Goal: Task Accomplishment & Management: Use online tool/utility

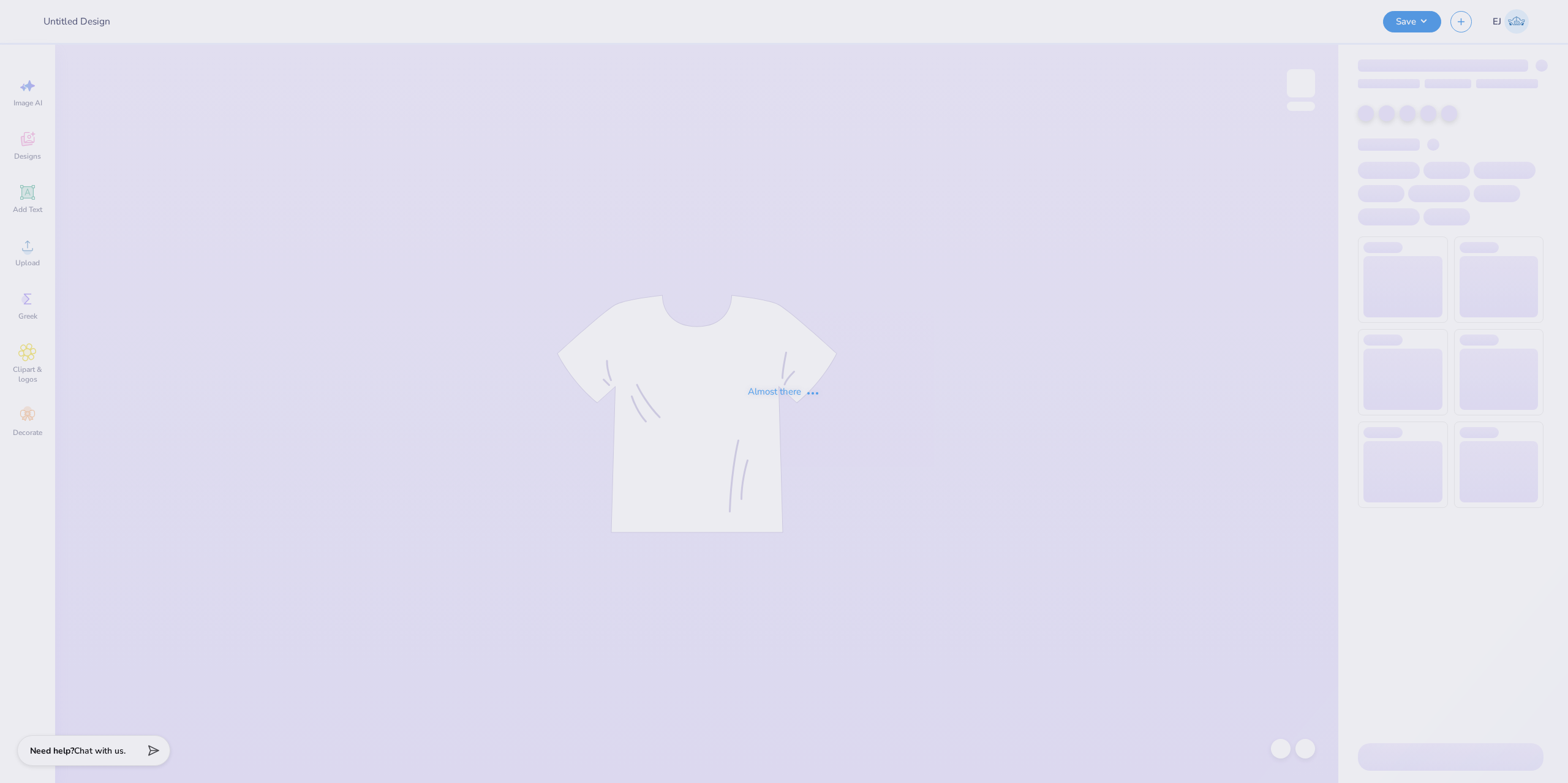
type input "Dartmouth girls rock"
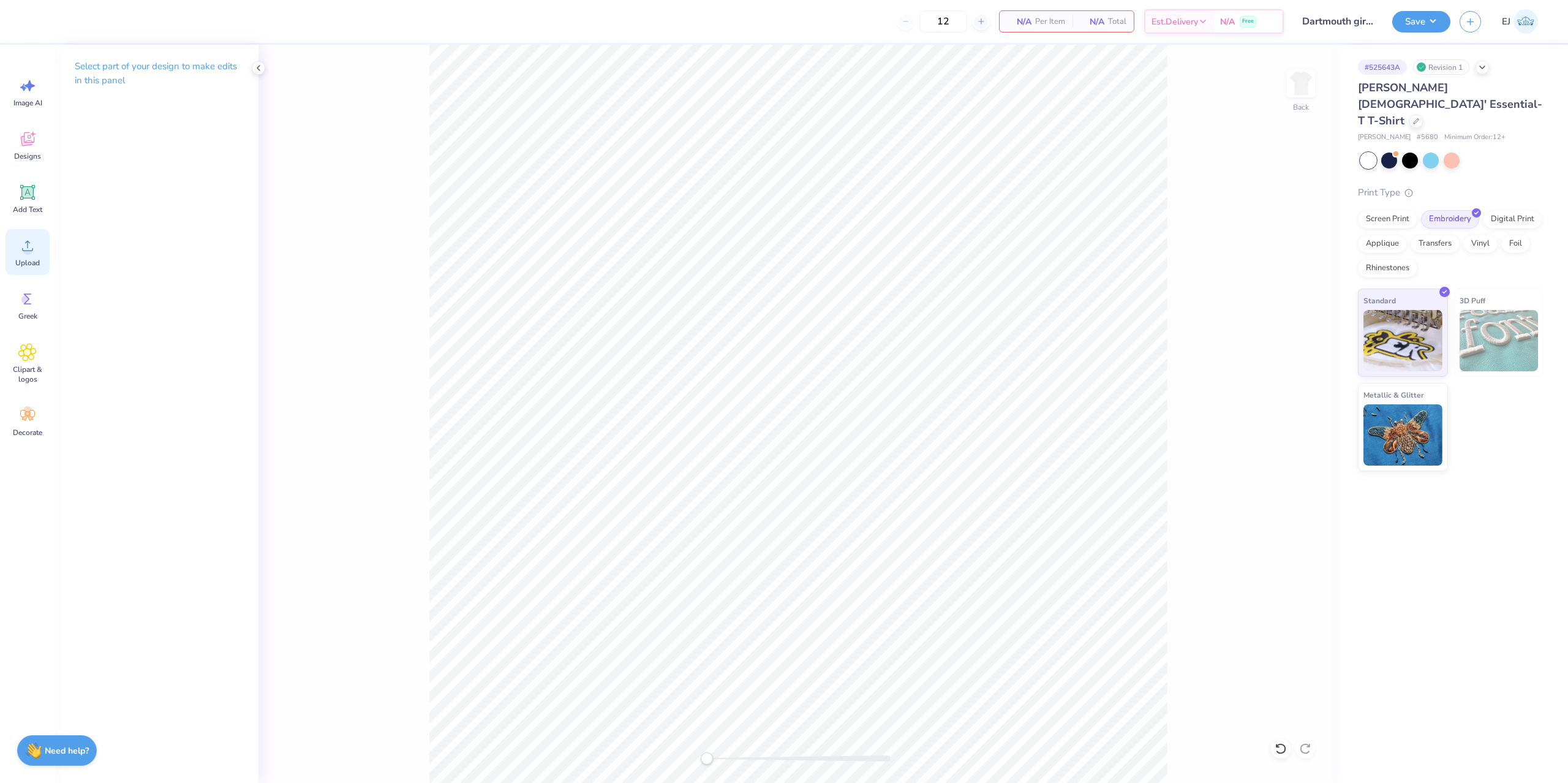
click at [42, 263] on div "Upload" at bounding box center [28, 252] width 44 height 46
click at [30, 250] on circle at bounding box center [28, 250] width 9 height 9
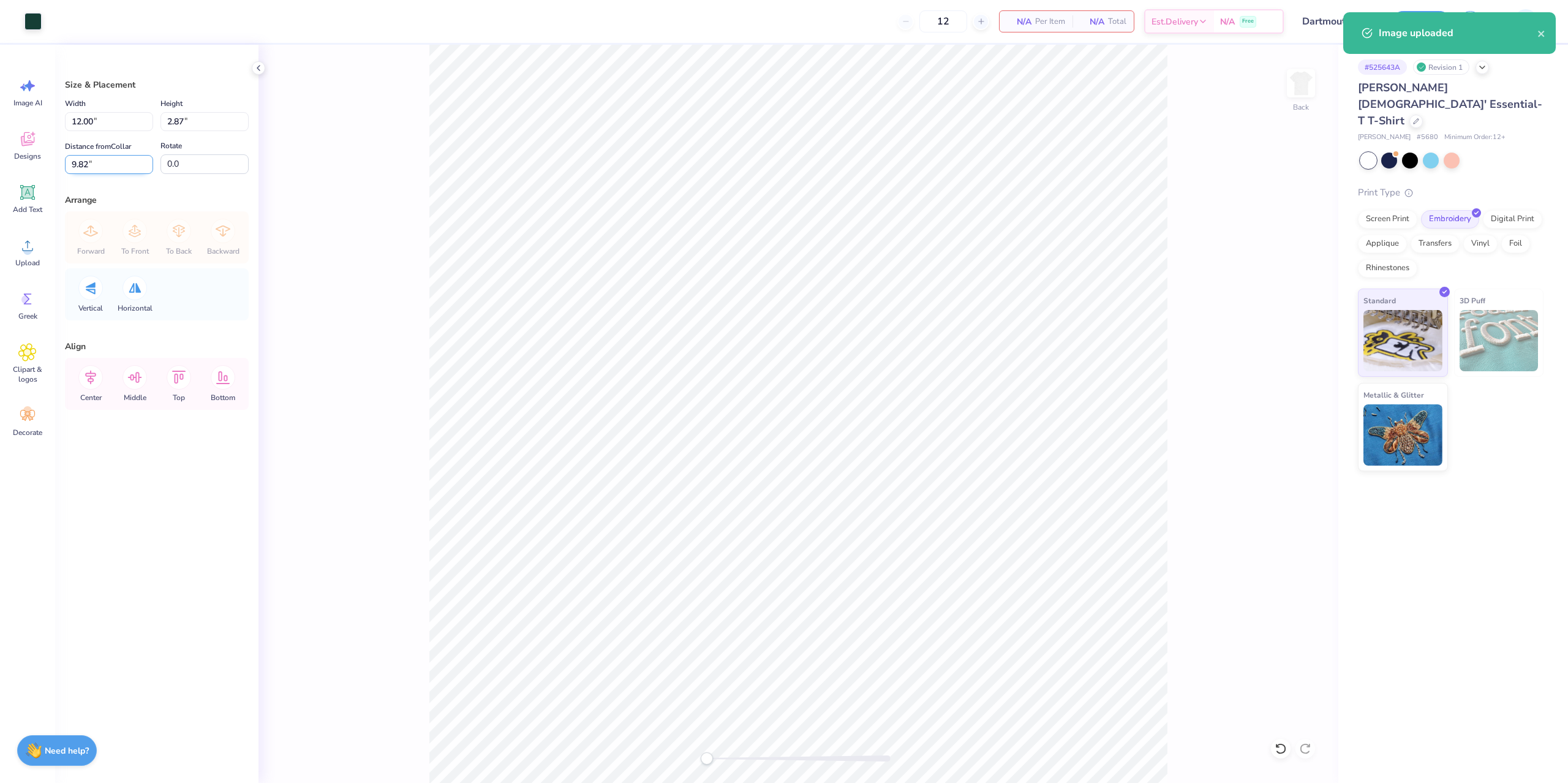
click at [124, 159] on input "9.82" at bounding box center [109, 164] width 88 height 19
type input "3"
click at [33, 23] on div at bounding box center [33, 20] width 17 height 17
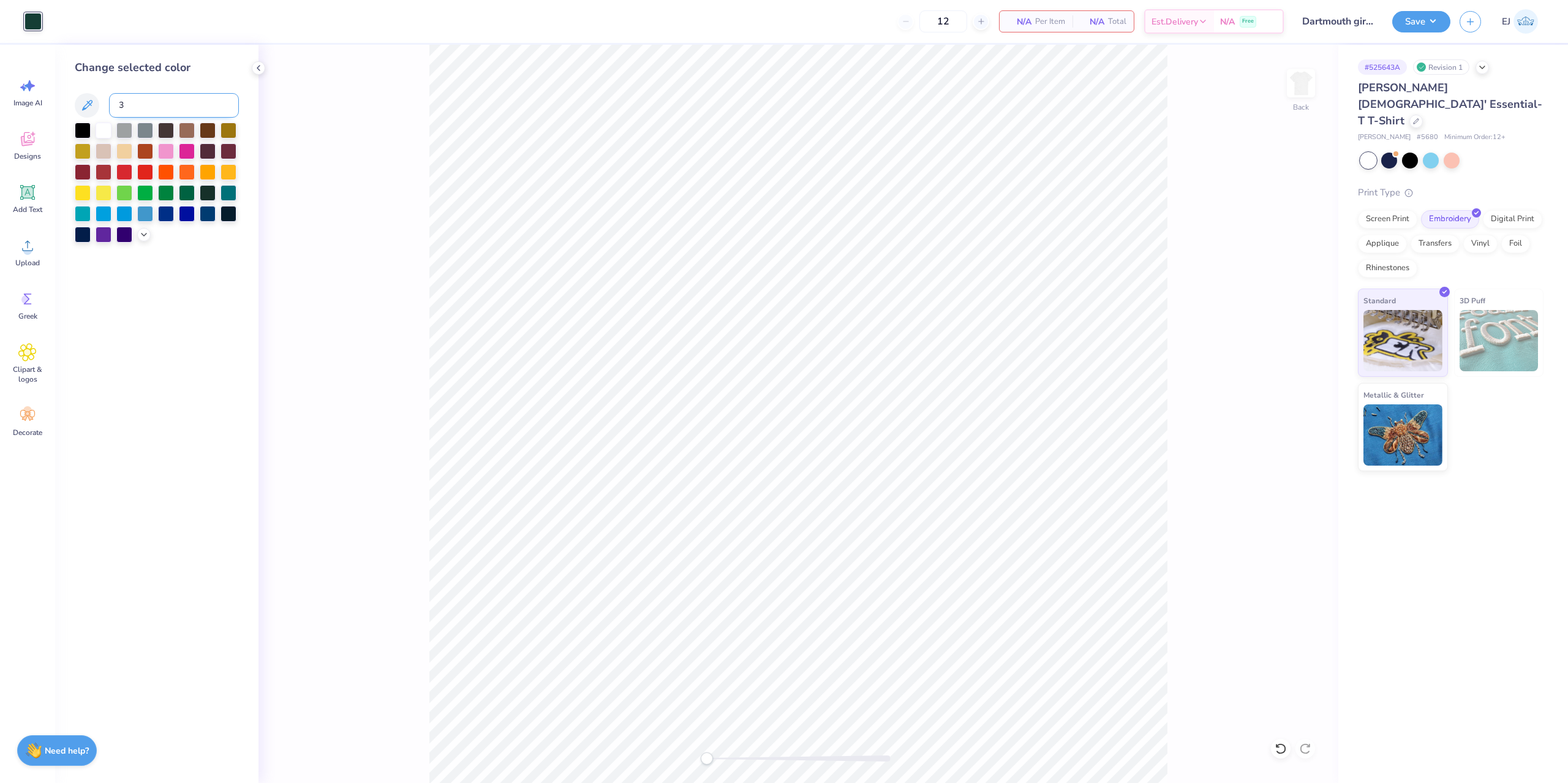
click at [138, 111] on input "3" at bounding box center [173, 105] width 130 height 25
type input "3425"
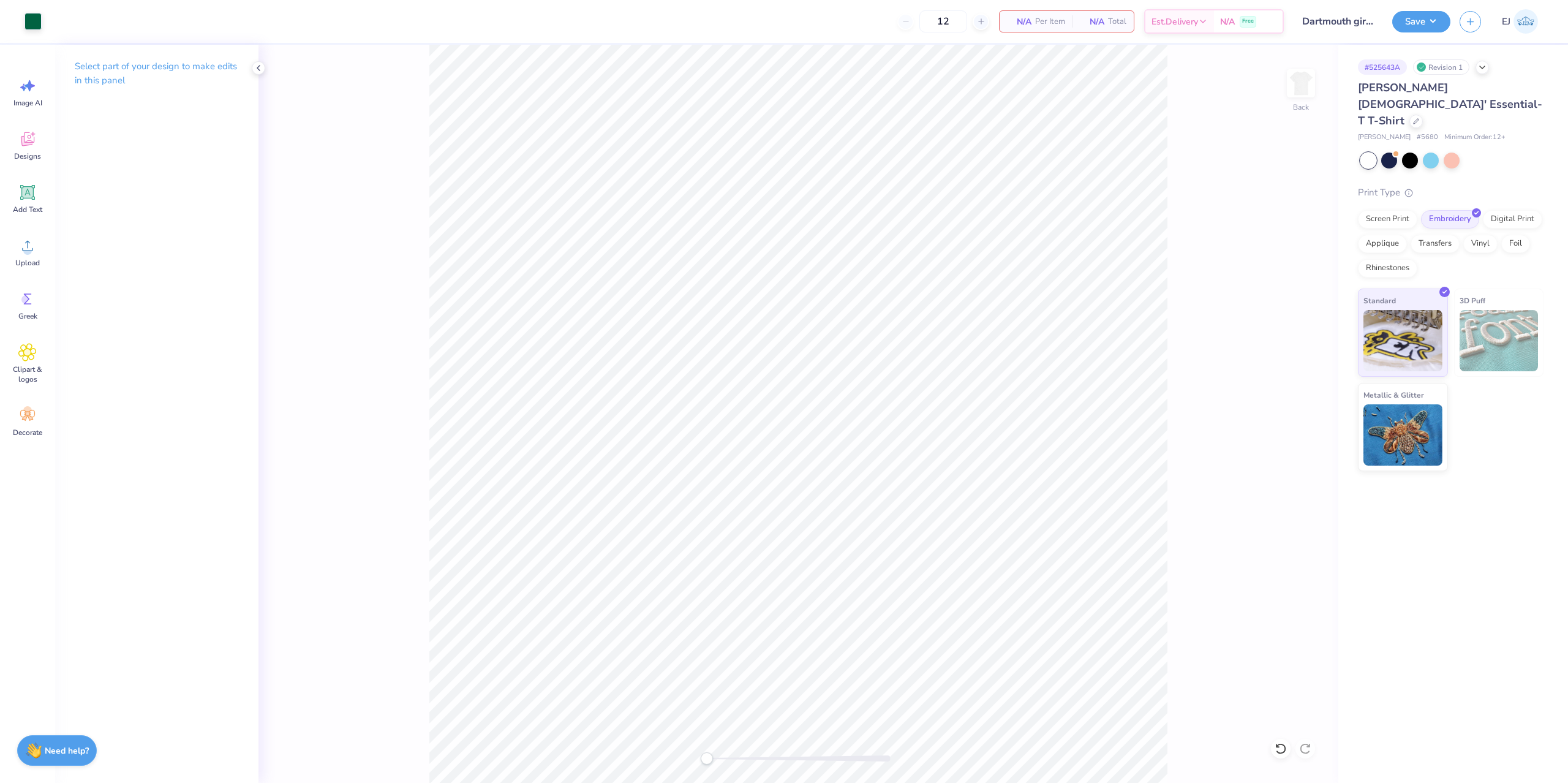
click at [1409, 31] on div "Save" at bounding box center [1421, 22] width 58 height 22
click at [1419, 23] on button "Save" at bounding box center [1421, 20] width 58 height 22
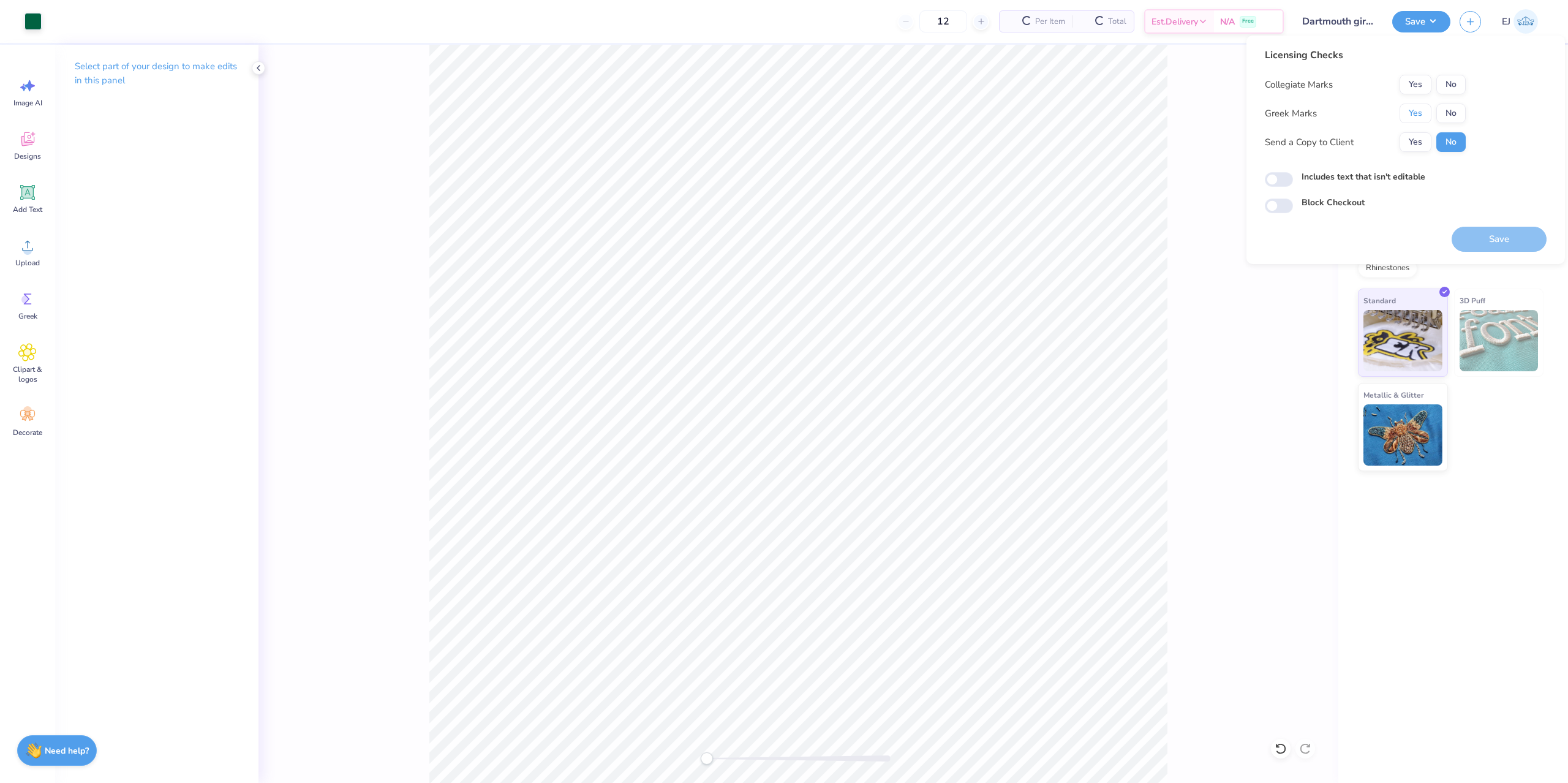
drag, startPoint x: 1408, startPoint y: 110, endPoint x: 1437, endPoint y: 96, distance: 32.2
click at [1408, 110] on button "Yes" at bounding box center [1416, 113] width 32 height 20
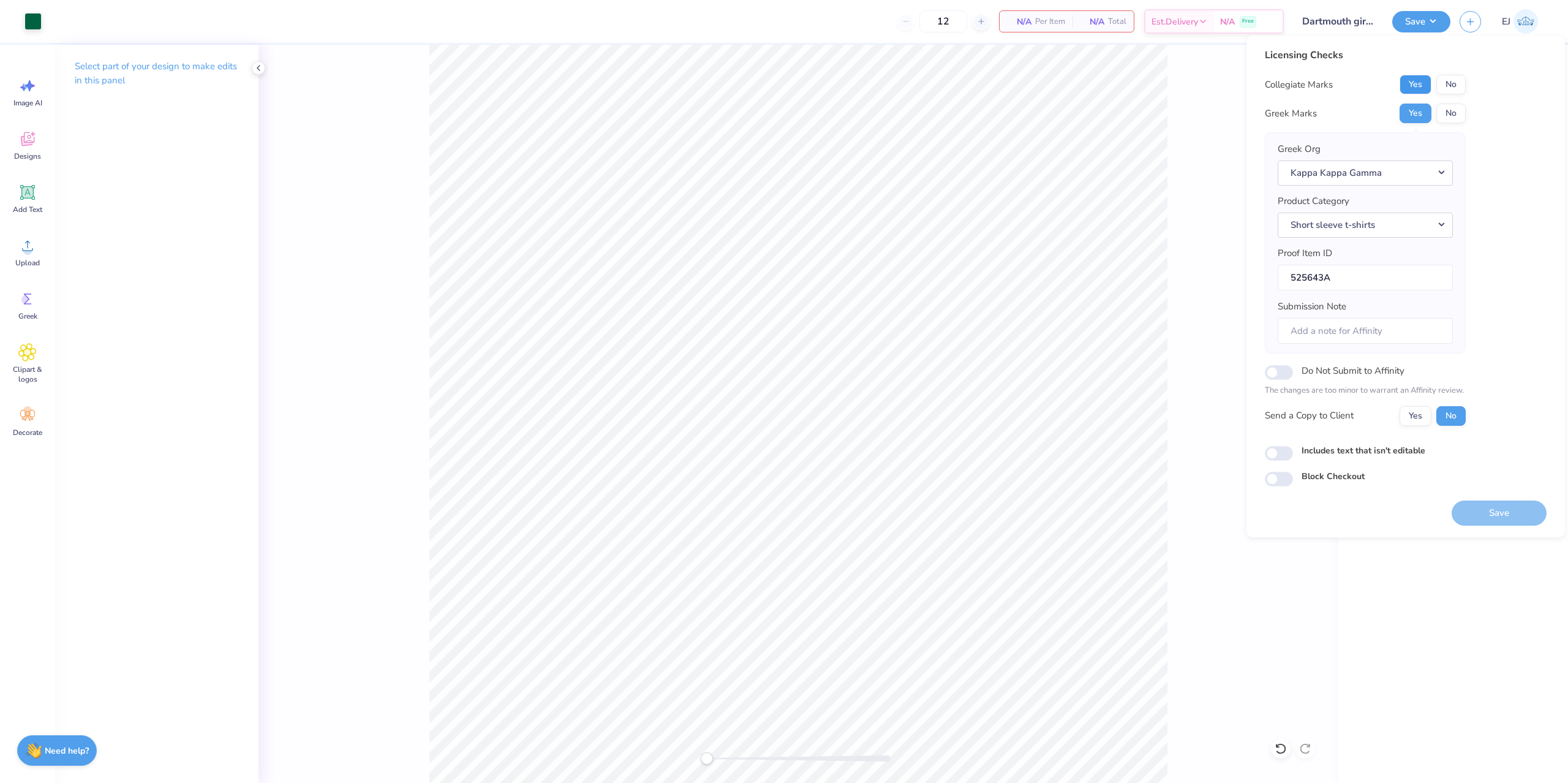
click at [1414, 85] on button "Yes" at bounding box center [1416, 85] width 32 height 20
click at [1446, 111] on button "No" at bounding box center [1451, 113] width 30 height 20
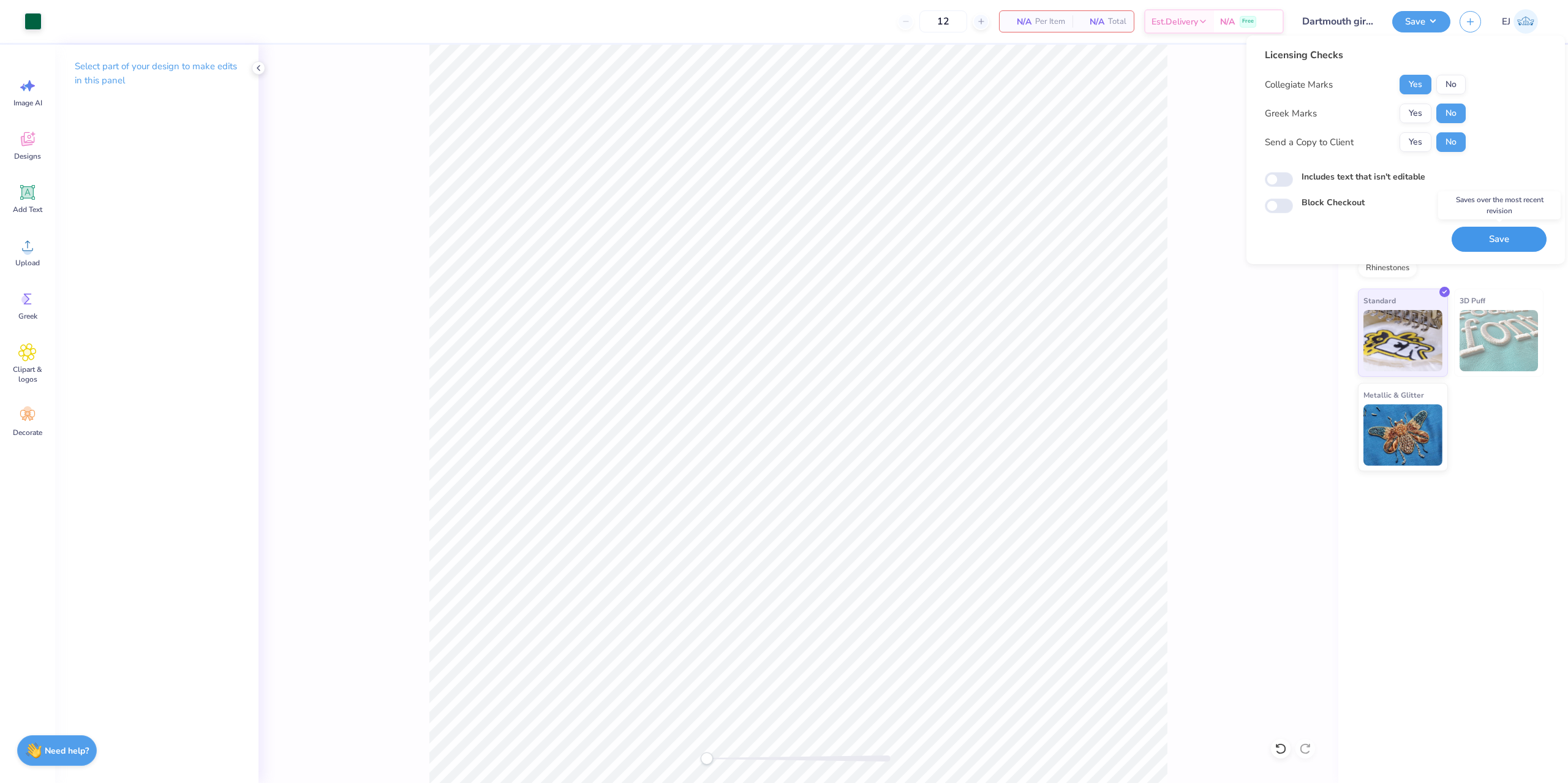
click at [1507, 237] on button "Save" at bounding box center [1499, 239] width 95 height 25
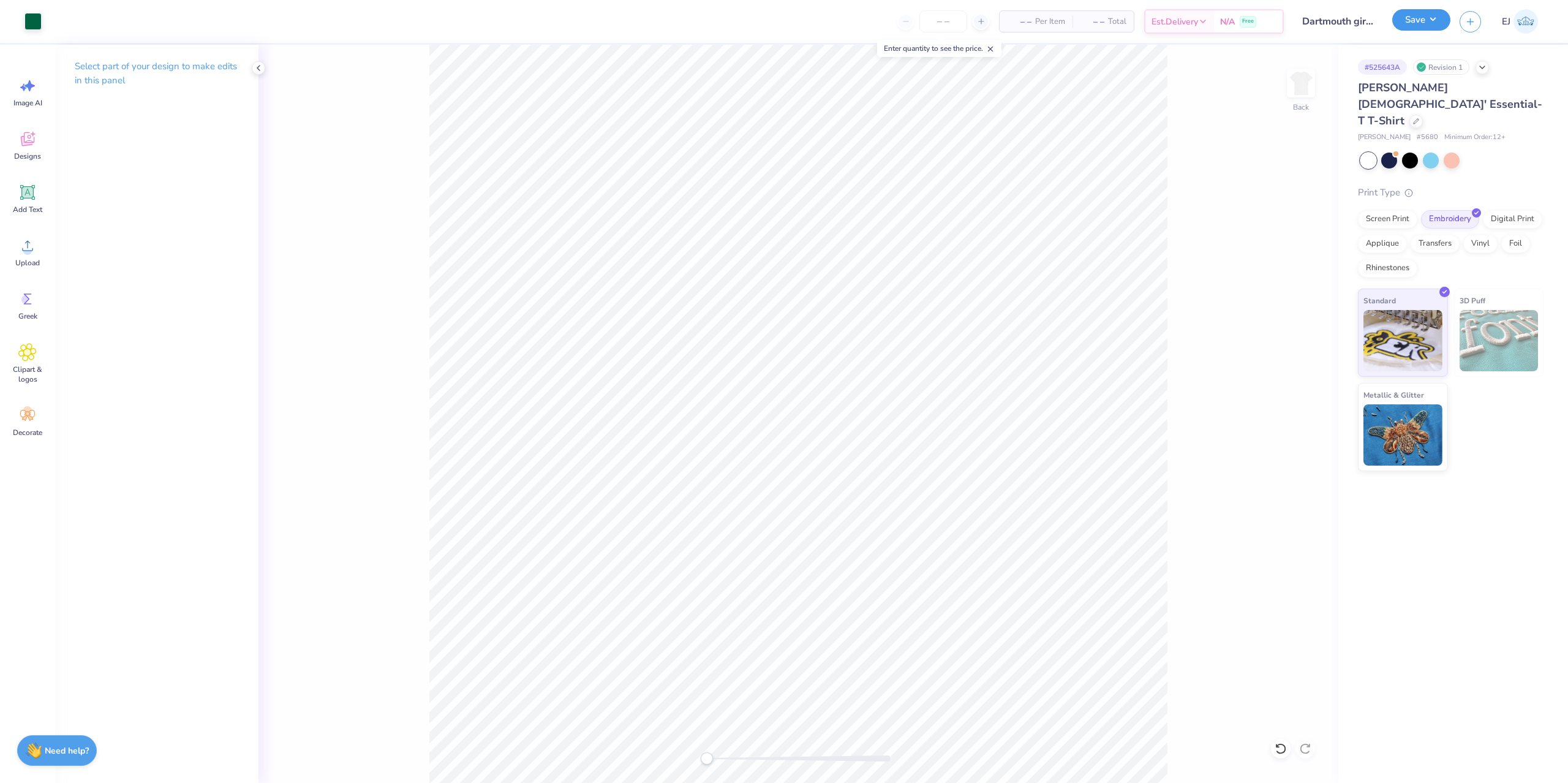
click at [1425, 23] on button "Save" at bounding box center [1421, 20] width 58 height 22
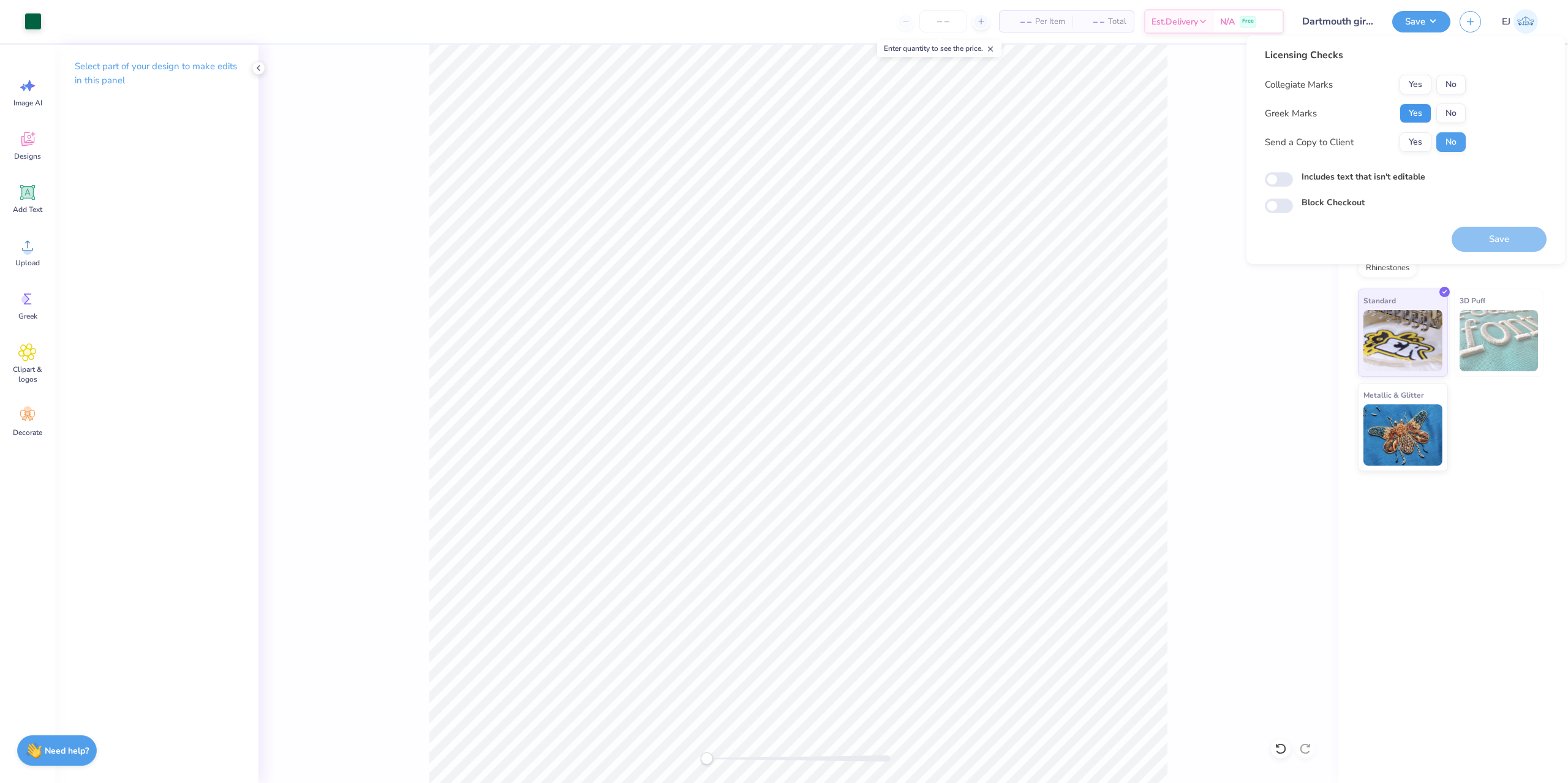
click at [1416, 117] on button "Yes" at bounding box center [1416, 113] width 32 height 20
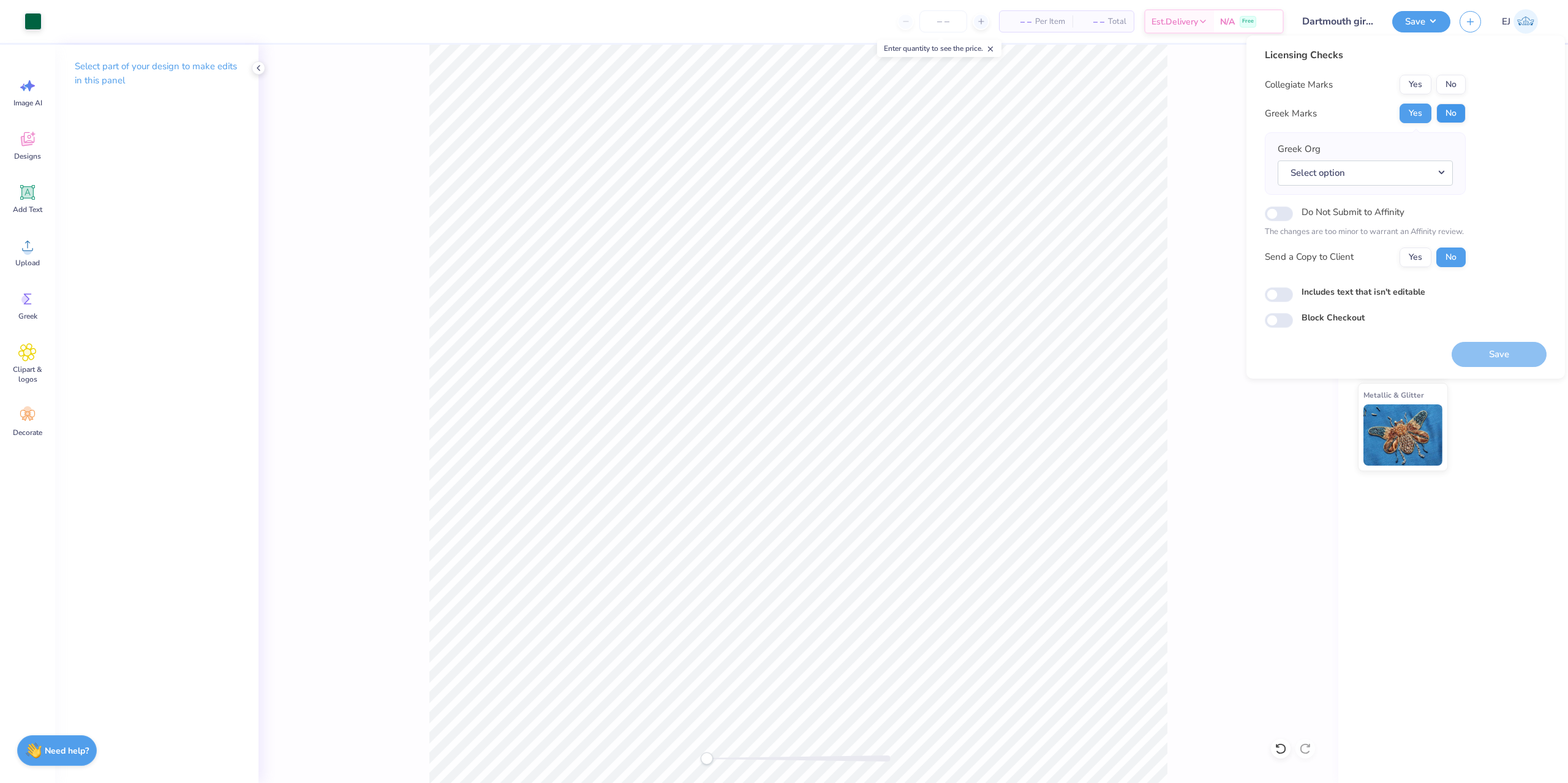
click at [1449, 103] on div "Collegiate Marks Yes No Greek Marks Yes No Greek Org Select option Do Not Submi…" at bounding box center [1365, 171] width 201 height 193
click at [1443, 117] on button "No" at bounding box center [1451, 113] width 30 height 20
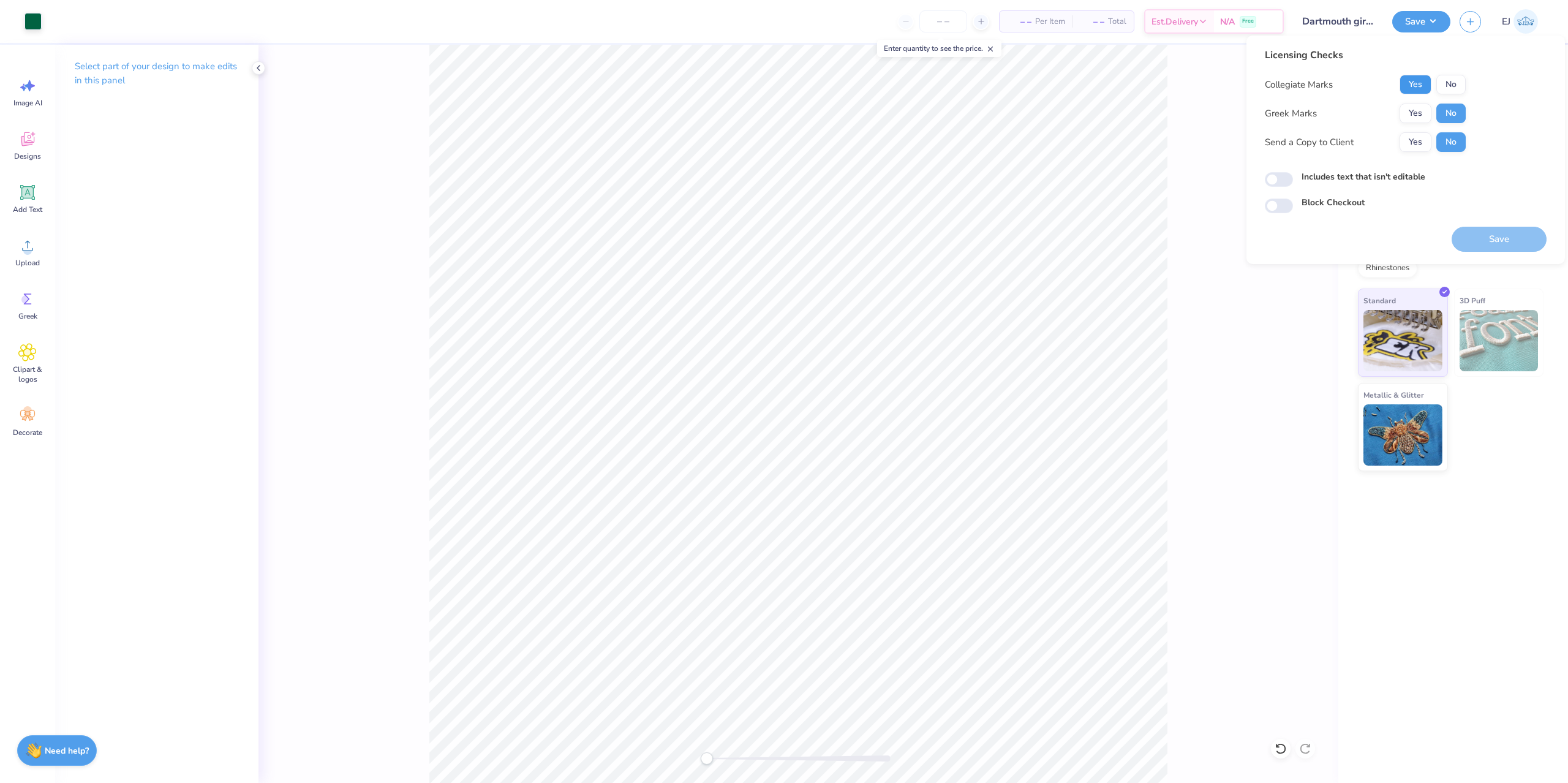
click at [1427, 88] on button "Yes" at bounding box center [1416, 85] width 32 height 20
